Goal: Information Seeking & Learning: Check status

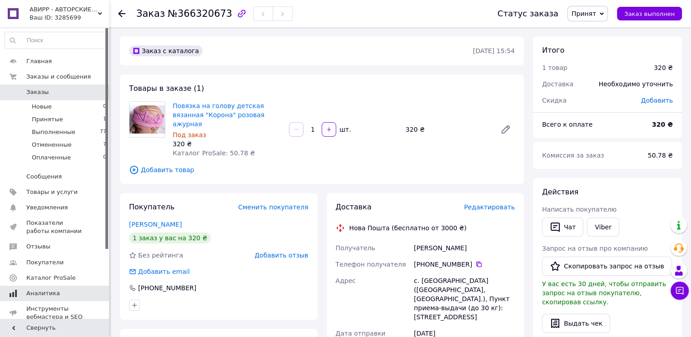
click at [78, 290] on span "Аналитика" at bounding box center [55, 293] width 58 height 8
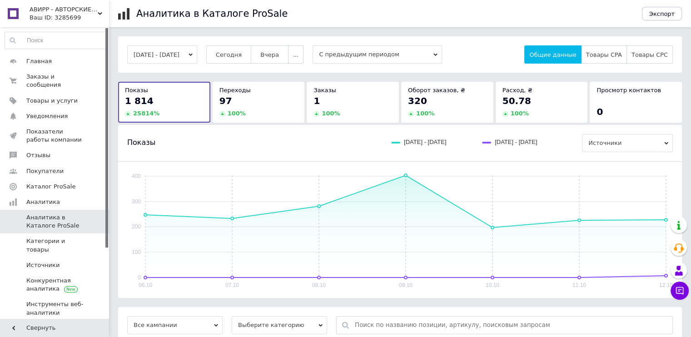
click at [254, 106] on div "97" at bounding box center [258, 100] width 79 height 13
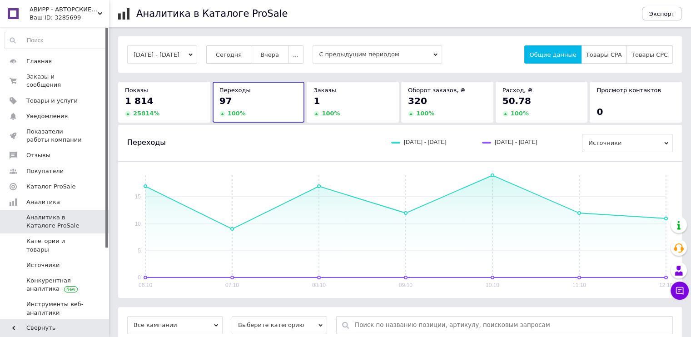
click at [234, 58] on span "Сегодня" at bounding box center [229, 54] width 26 height 7
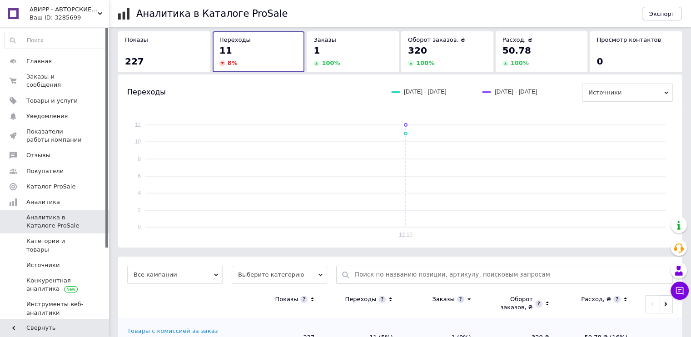
scroll to position [88, 0]
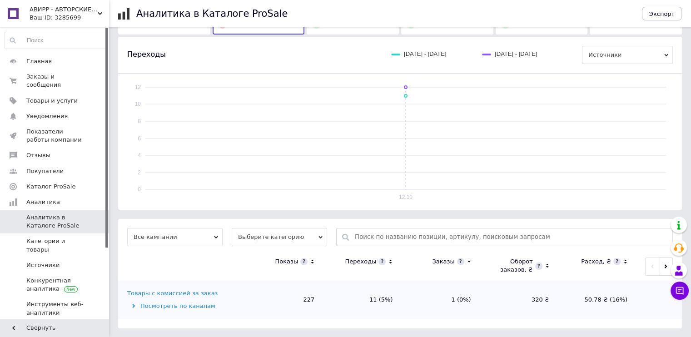
click at [187, 297] on td "Товары с комиссией за заказ Посмотреть по каналам" at bounding box center [181, 299] width 127 height 39
click at [200, 294] on div "Товары с комиссией за заказ" at bounding box center [172, 293] width 90 height 8
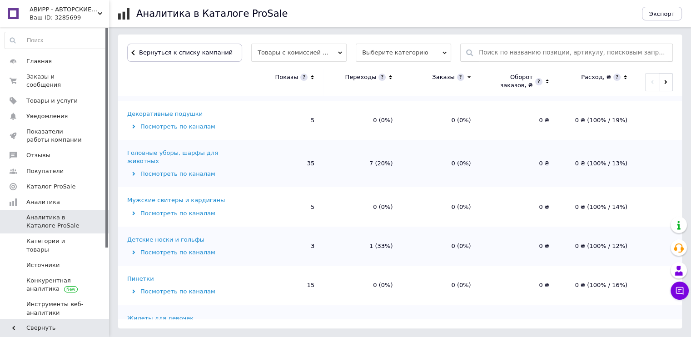
scroll to position [342, 0]
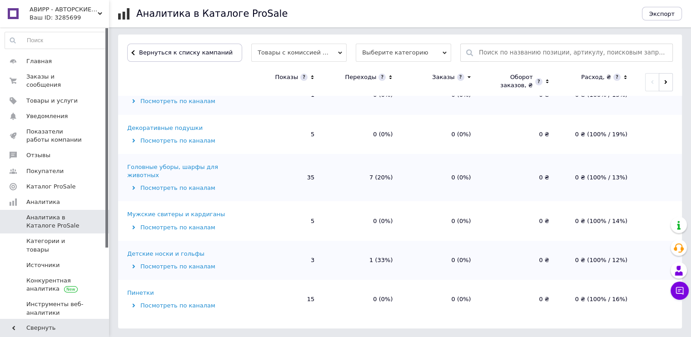
click at [170, 163] on div "Головные уборы, шарфы для животных" at bounding box center [185, 171] width 116 height 16
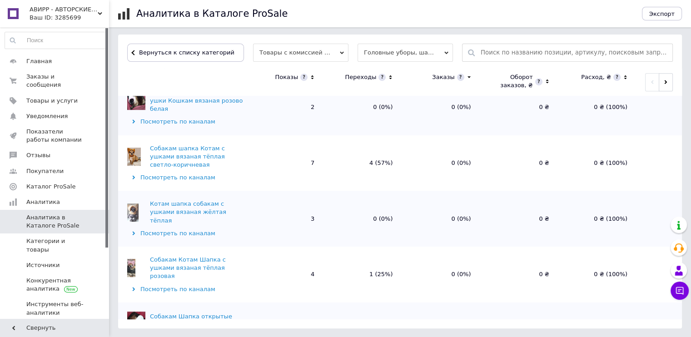
scroll to position [476, 0]
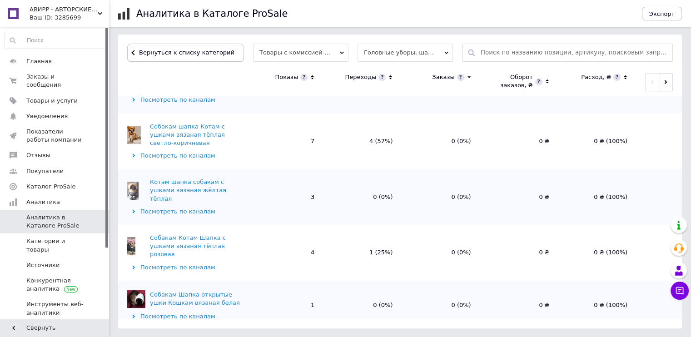
click at [180, 58] on button "Вернуться к списку категорий" at bounding box center [185, 53] width 117 height 18
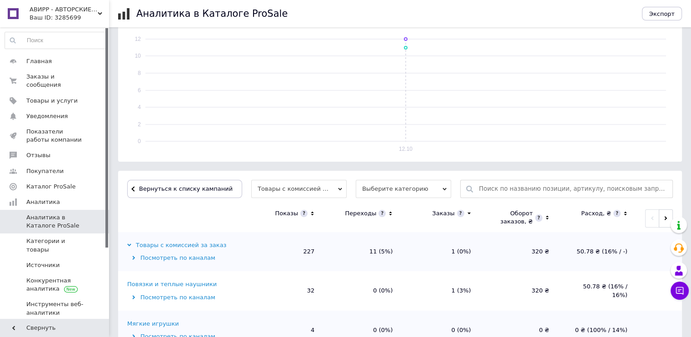
scroll to position [0, 0]
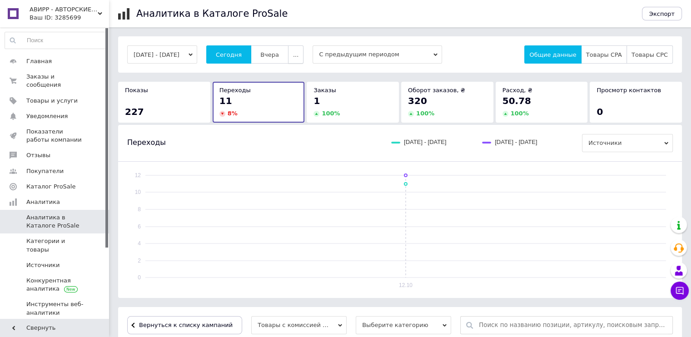
click at [298, 53] on span "..." at bounding box center [295, 54] width 5 height 7
click at [291, 105] on span "2 недели" at bounding box center [276, 107] width 29 height 7
